Goal: Task Accomplishment & Management: Use online tool/utility

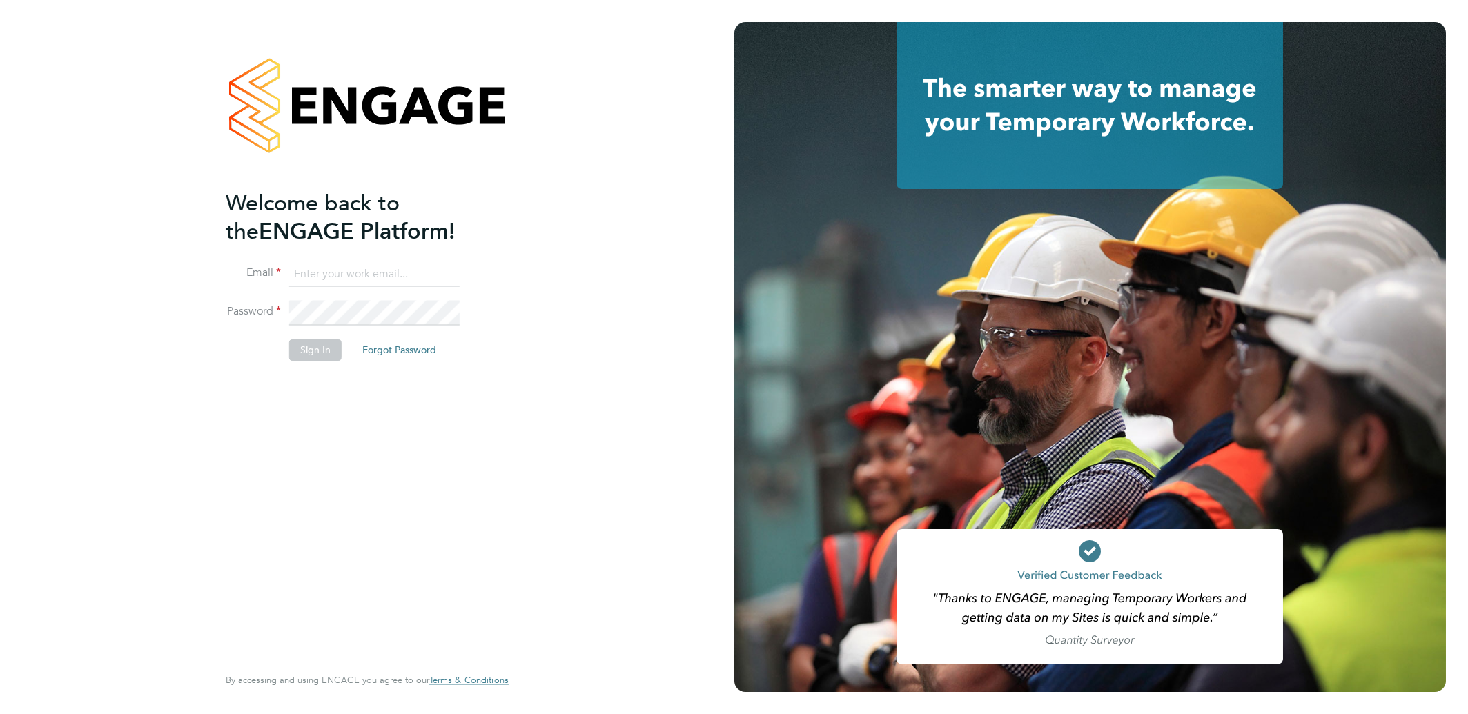
type input "alionacozacenco@frontlinerecruitment.co.uk"
click at [301, 346] on button "Sign In" at bounding box center [315, 351] width 52 height 22
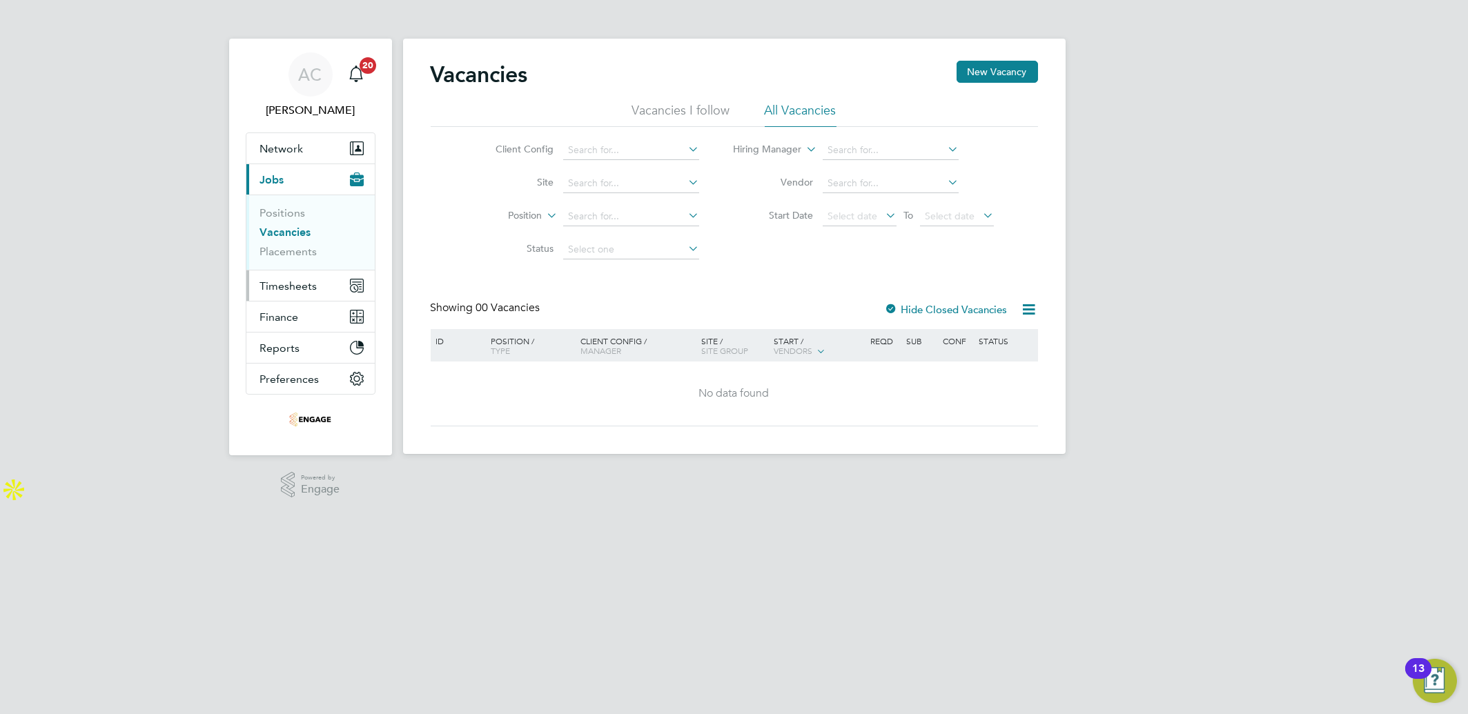
click at [284, 282] on span "Timesheets" at bounding box center [288, 286] width 57 height 13
click at [298, 282] on span "Timesheets" at bounding box center [288, 286] width 57 height 13
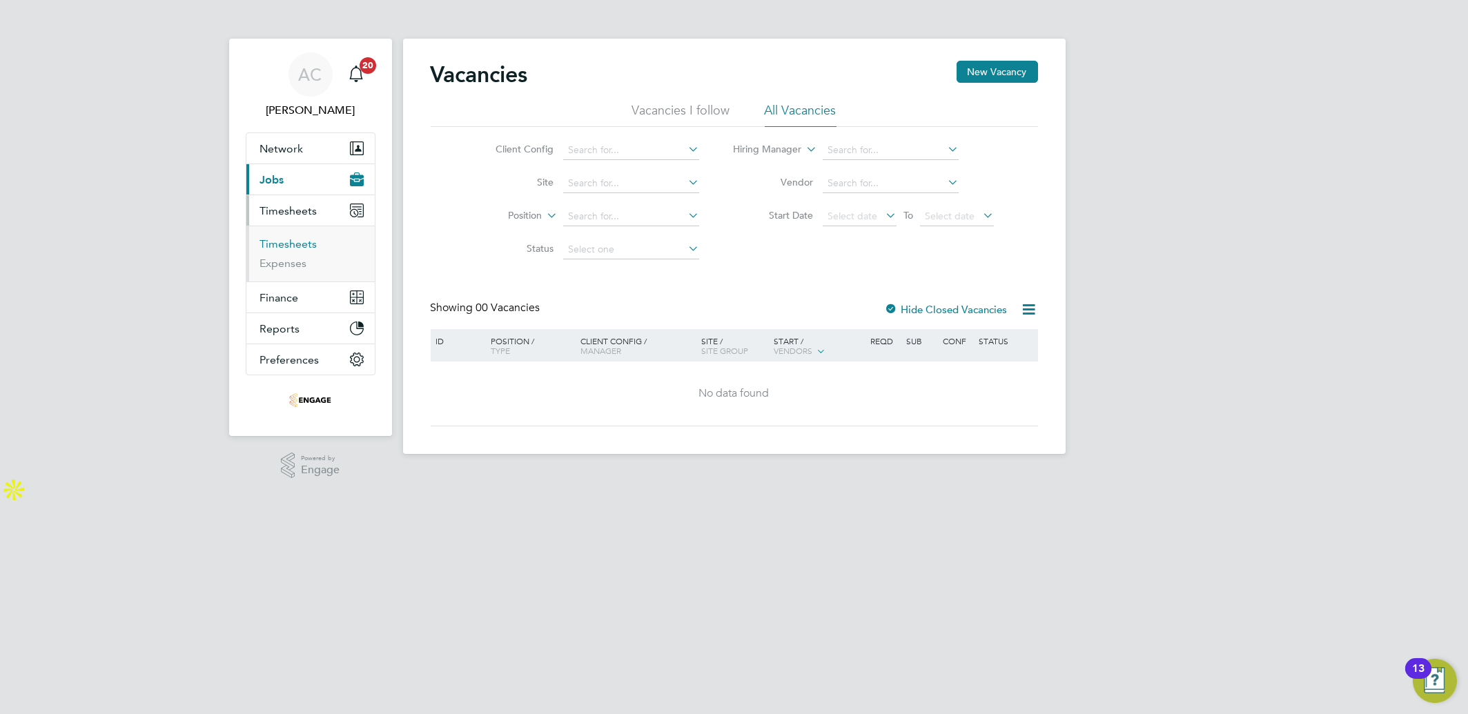
click at [286, 246] on link "Timesheets" at bounding box center [288, 243] width 57 height 13
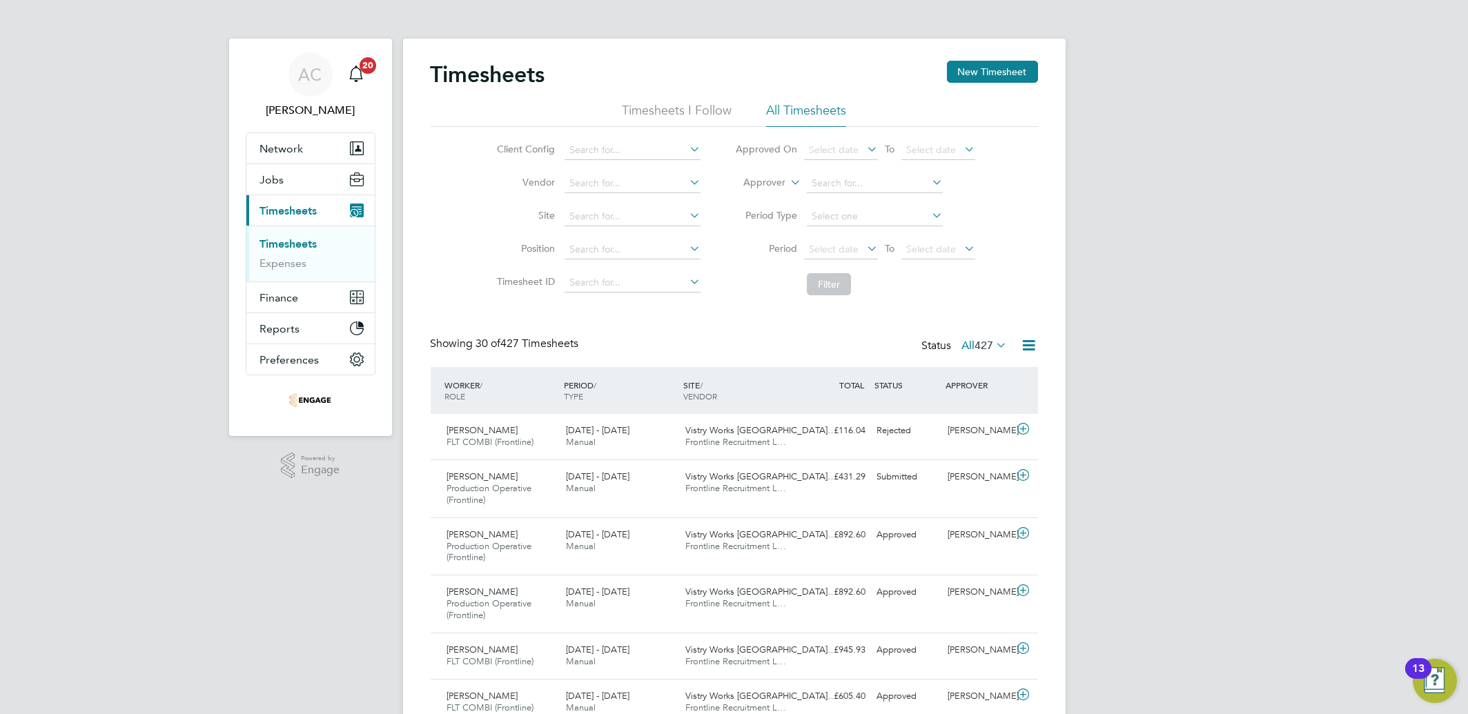
click at [1026, 344] on icon at bounding box center [1029, 345] width 17 height 17
click at [944, 376] on li "Export Timesheets" at bounding box center [943, 378] width 183 height 19
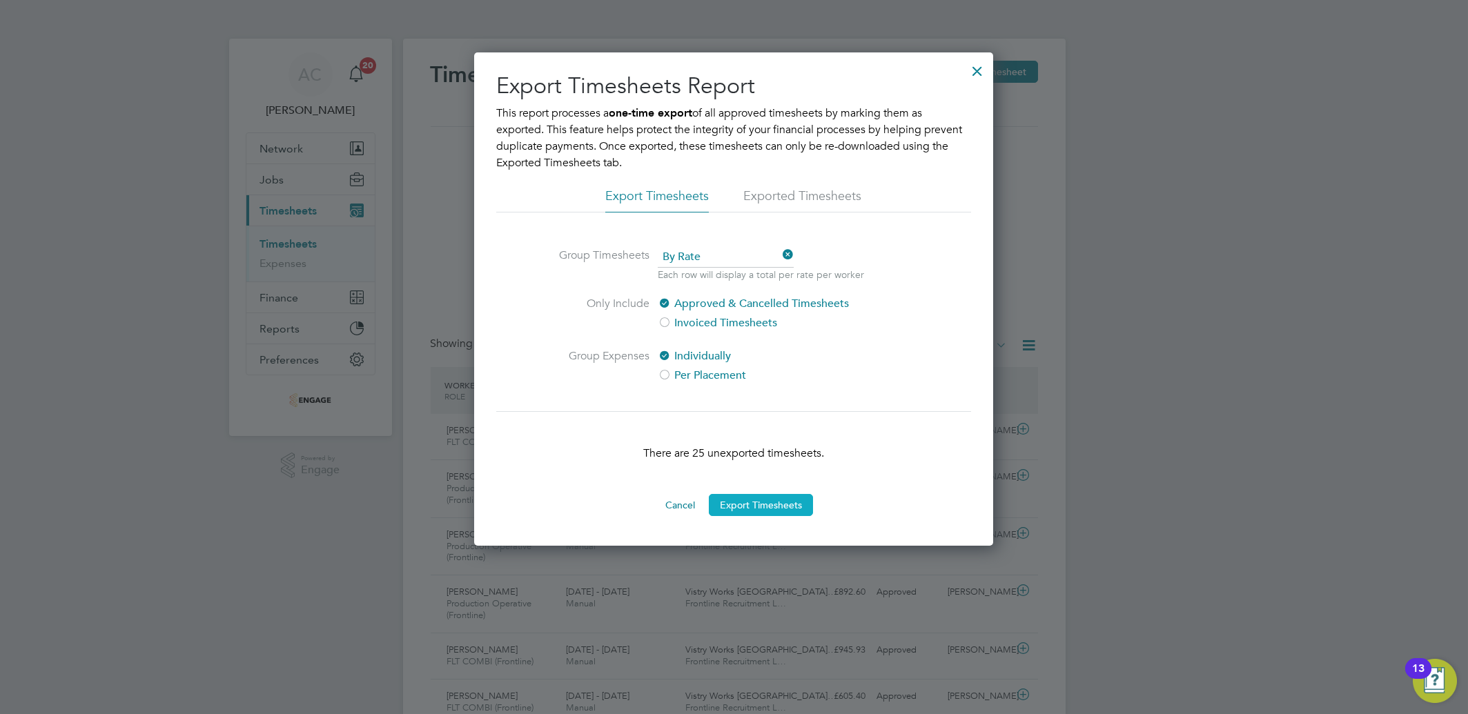
click at [731, 510] on button "Export Timesheets" at bounding box center [761, 505] width 104 height 22
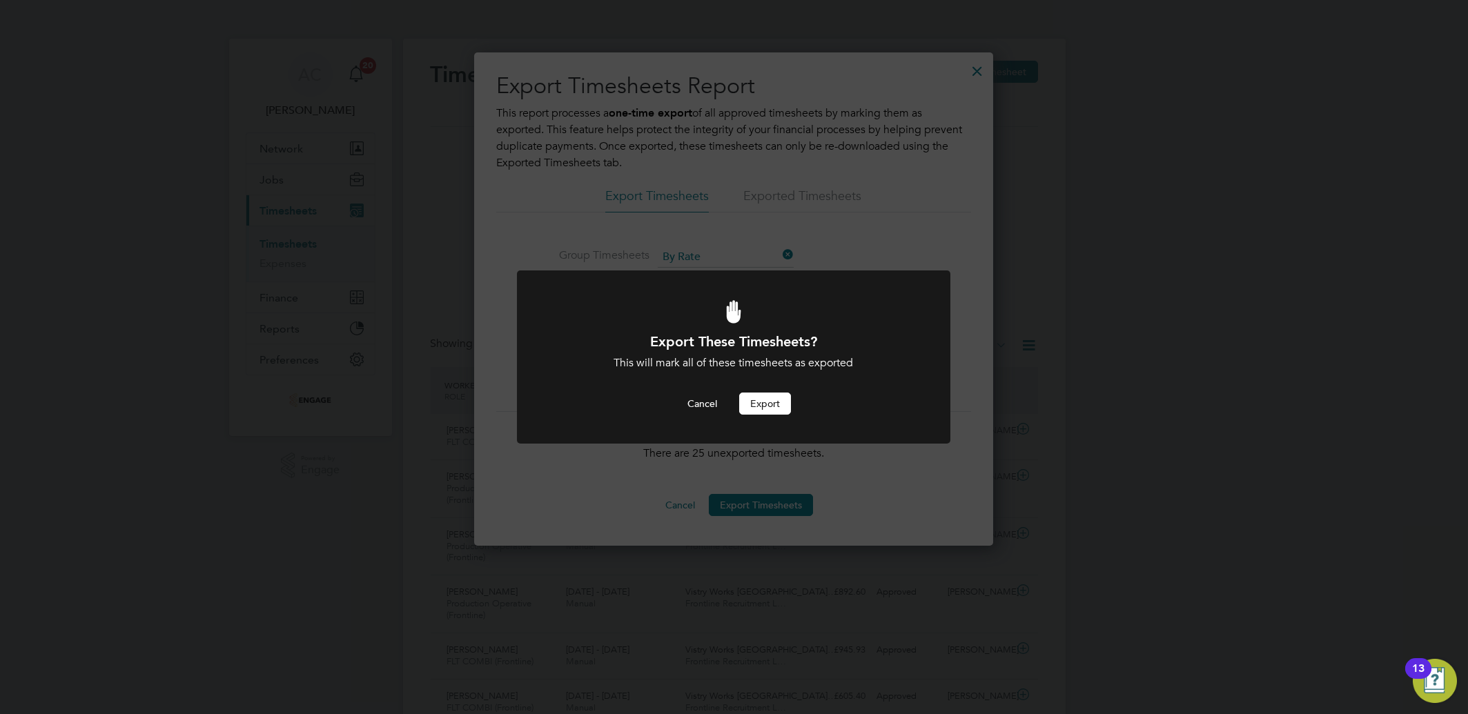
click at [772, 402] on button "Export" at bounding box center [765, 404] width 52 height 22
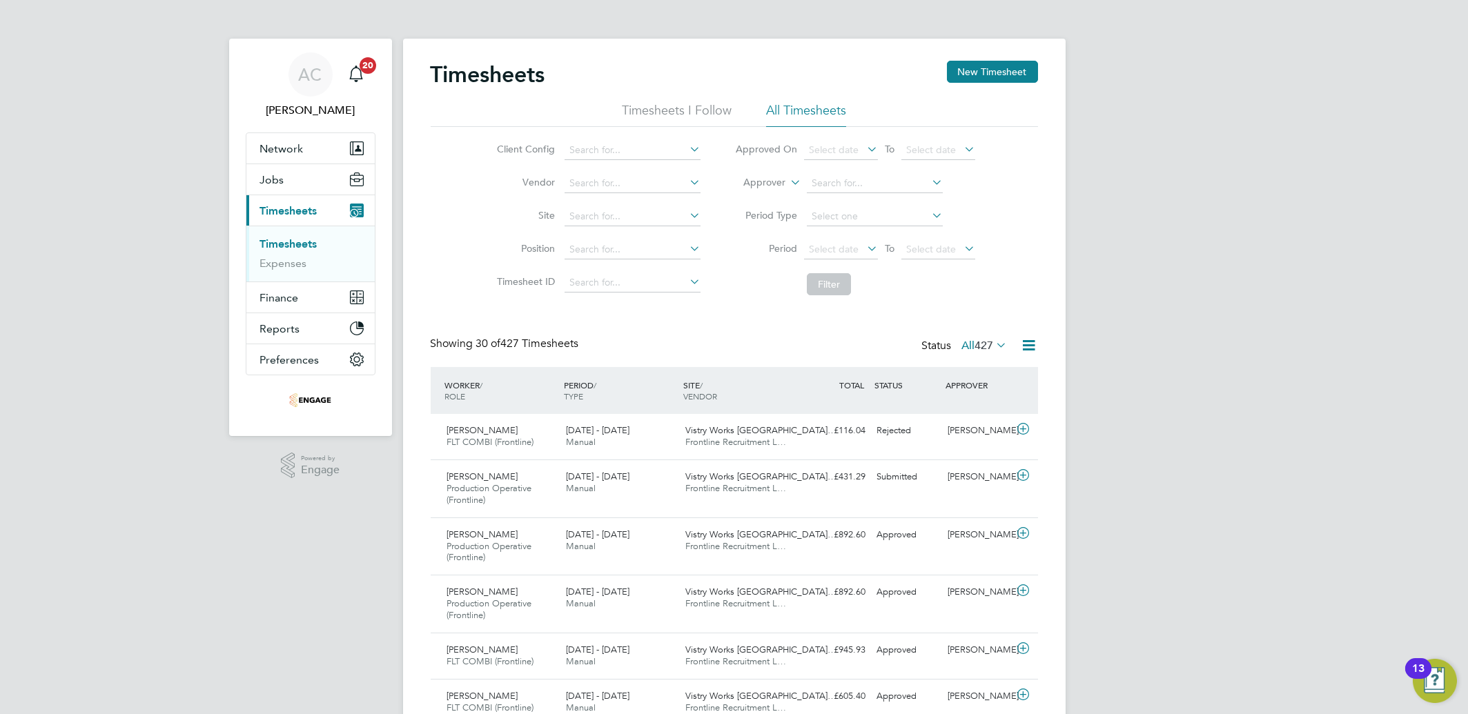
scroll to position [46, 119]
click at [733, 479] on span "Vistry Works [GEOGRAPHIC_DATA]…" at bounding box center [760, 477] width 151 height 12
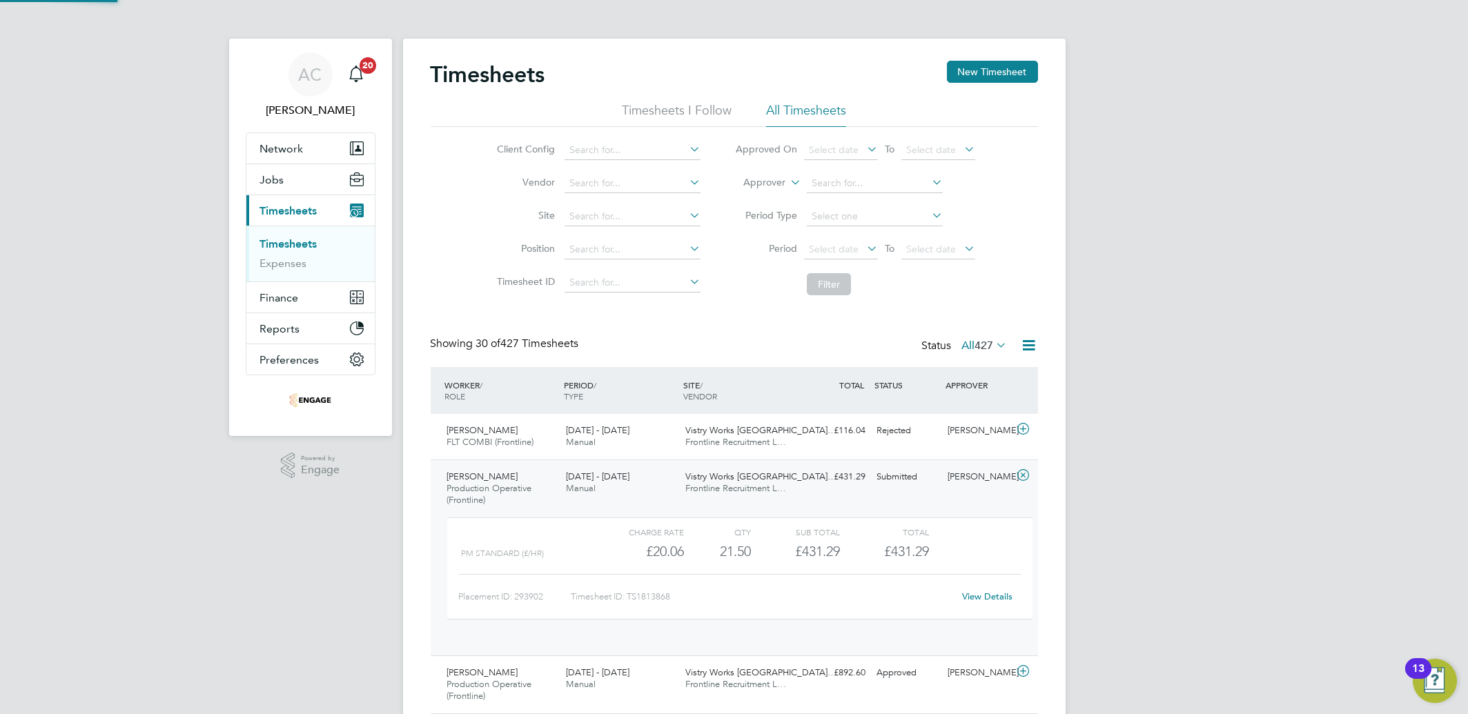
scroll to position [23, 134]
